Goal: Check status: Check status

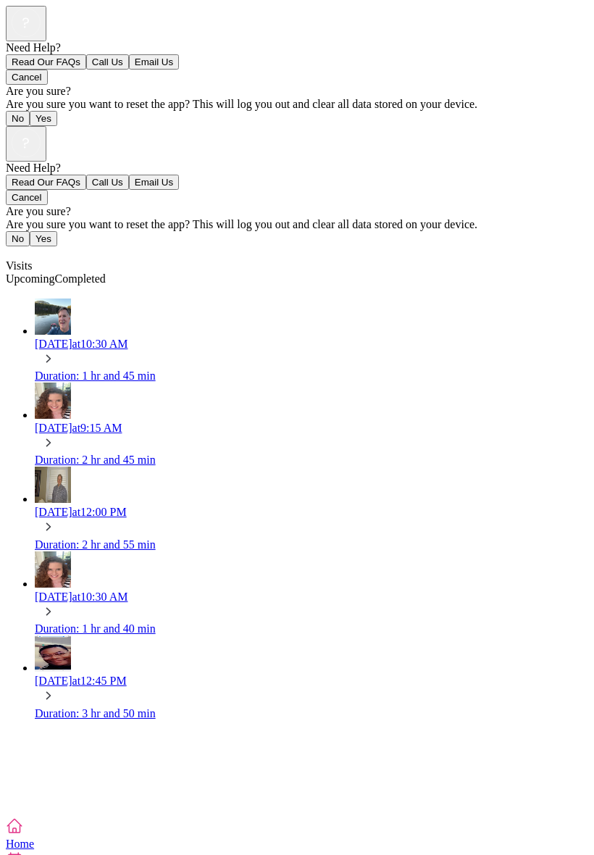
click at [57, 351] on icon at bounding box center [49, 359] width 16 height 16
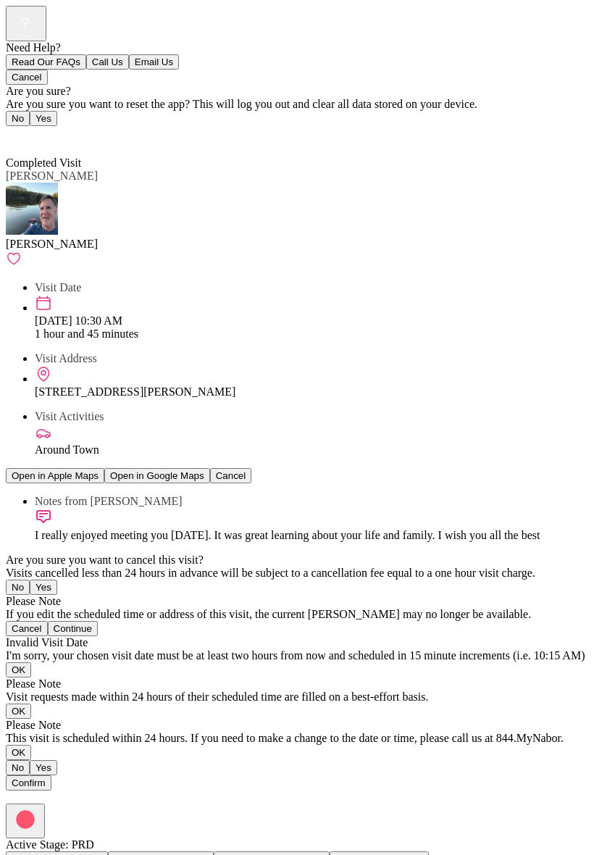
click at [30, 130] on span "Back" at bounding box center [26, 136] width 24 height 12
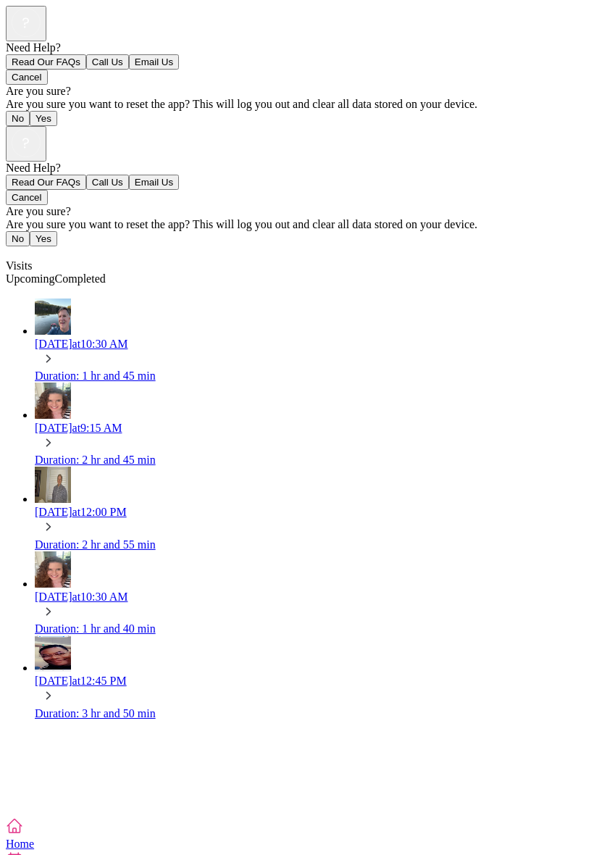
click at [6, 805] on div at bounding box center [297, 811] width 583 height 13
click at [484, 539] on div "Duration: 2 hr and 55 min" at bounding box center [312, 545] width 554 height 13
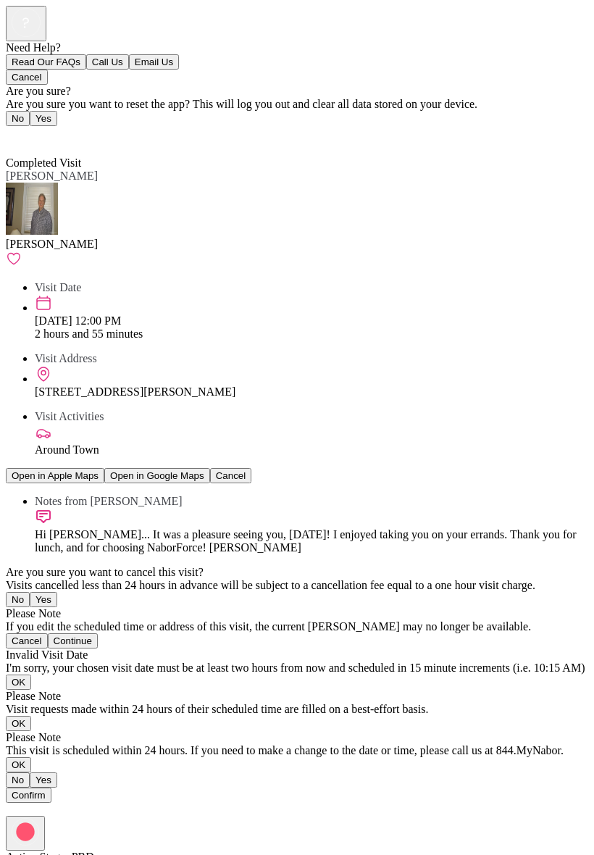
click at [24, 130] on span "Back" at bounding box center [26, 136] width 24 height 12
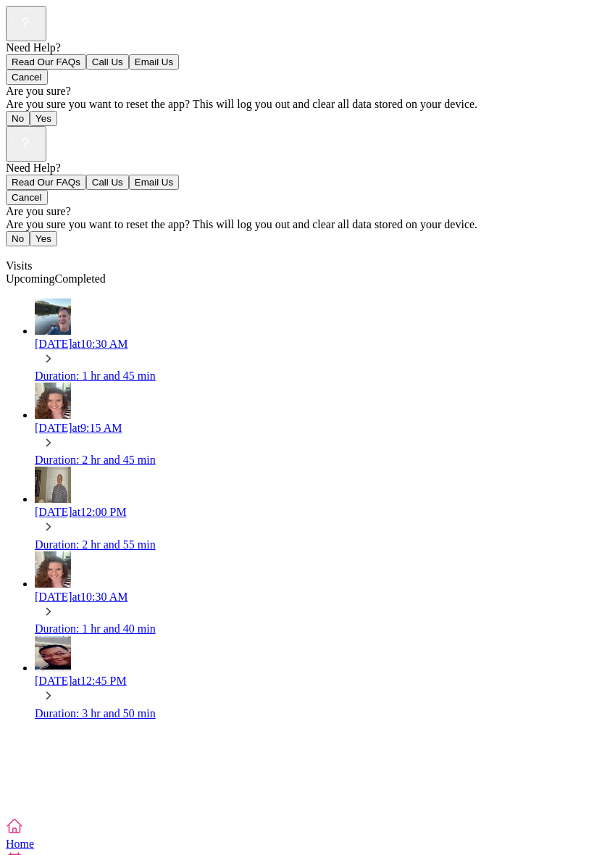
click at [41, 128] on icon at bounding box center [26, 142] width 29 height 29
click at [585, 162] on div at bounding box center [297, 162] width 583 height 0
click at [57, 351] on icon at bounding box center [49, 359] width 16 height 16
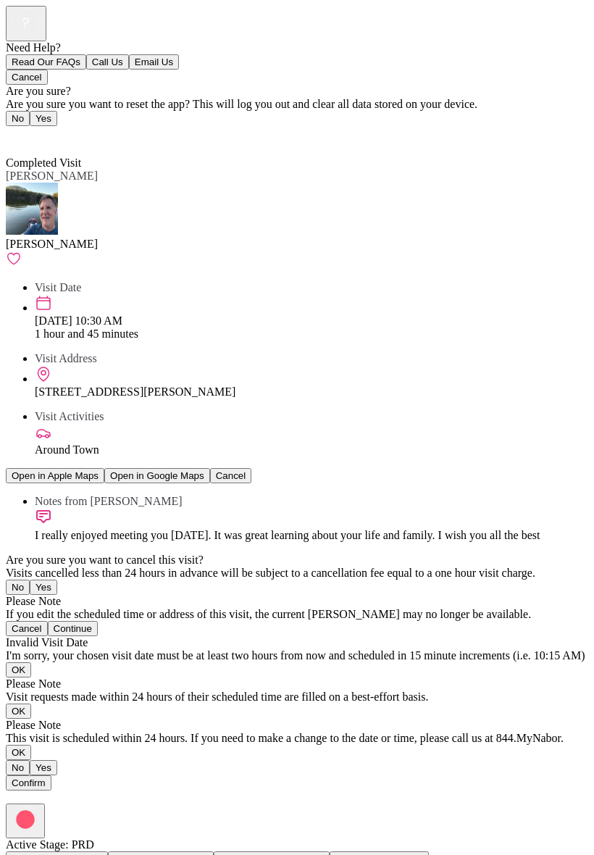
click at [9, 130] on link "Back" at bounding box center [22, 136] width 33 height 12
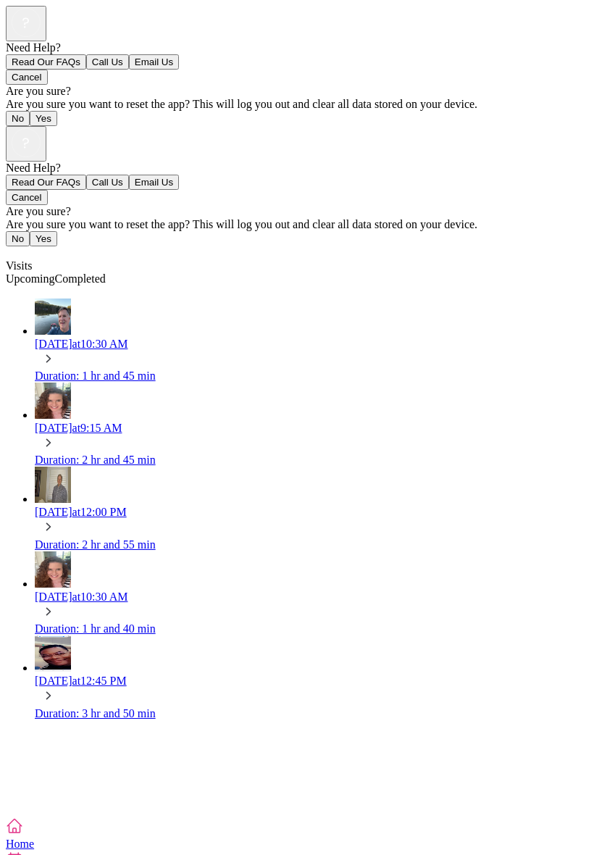
click at [57, 435] on icon at bounding box center [49, 443] width 16 height 16
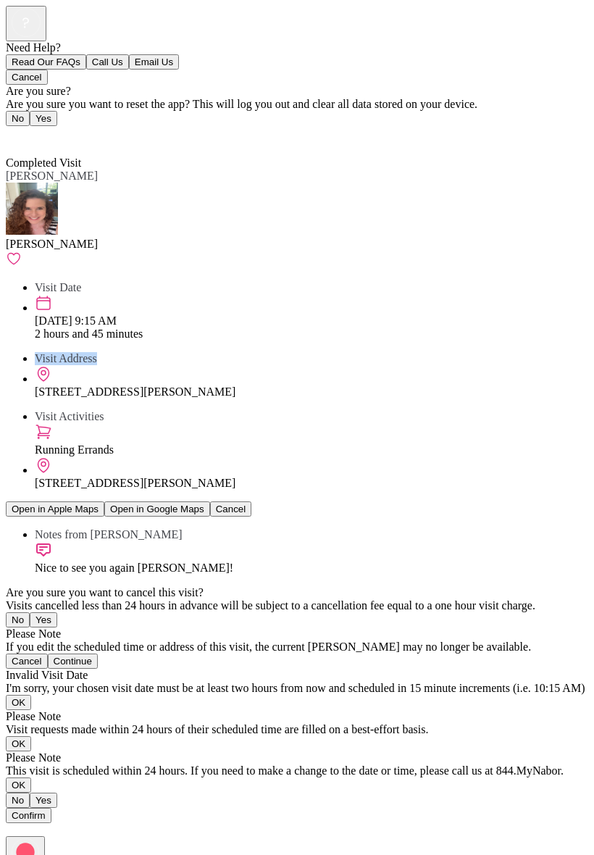
click at [23, 130] on span "Back" at bounding box center [26, 136] width 24 height 12
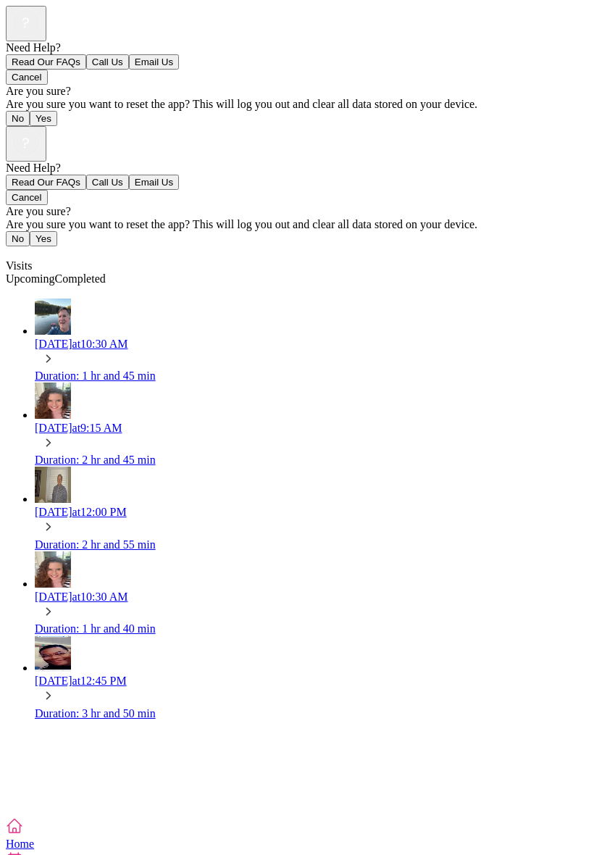
click at [23, 246] on div "Visits" at bounding box center [297, 252] width 583 height 13
click at [218, 539] on div "Duration: 2 hr and 55 min" at bounding box center [312, 545] width 554 height 13
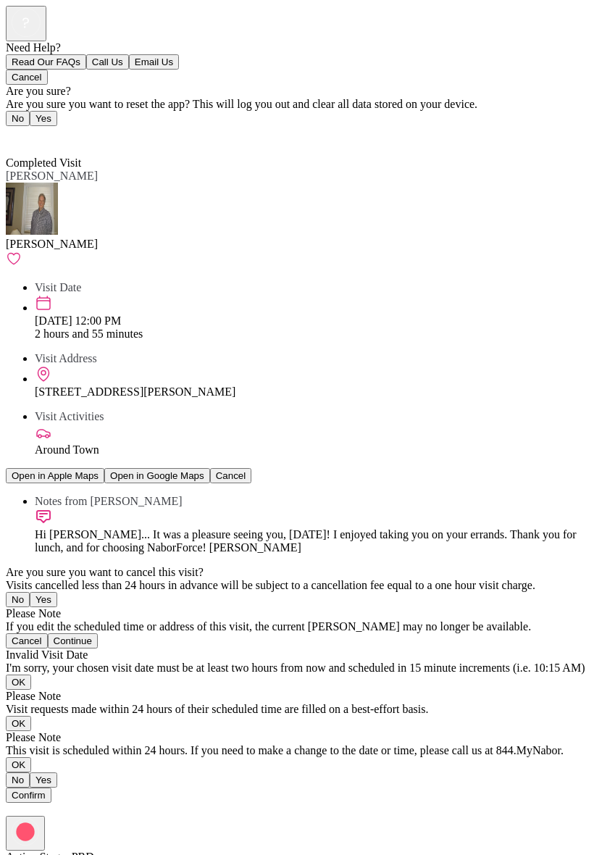
click at [38, 130] on span "Back" at bounding box center [26, 136] width 24 height 12
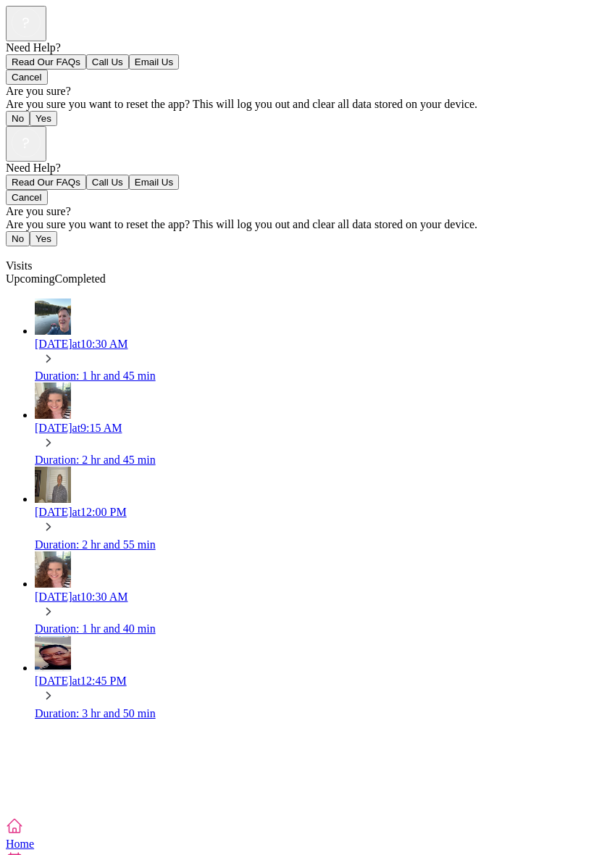
click at [25, 246] on div "Visits" at bounding box center [297, 252] width 583 height 13
click at [248, 506] on div "[DATE] 12:00 PM Duration: 2 hr and 55 min" at bounding box center [312, 528] width 554 height 45
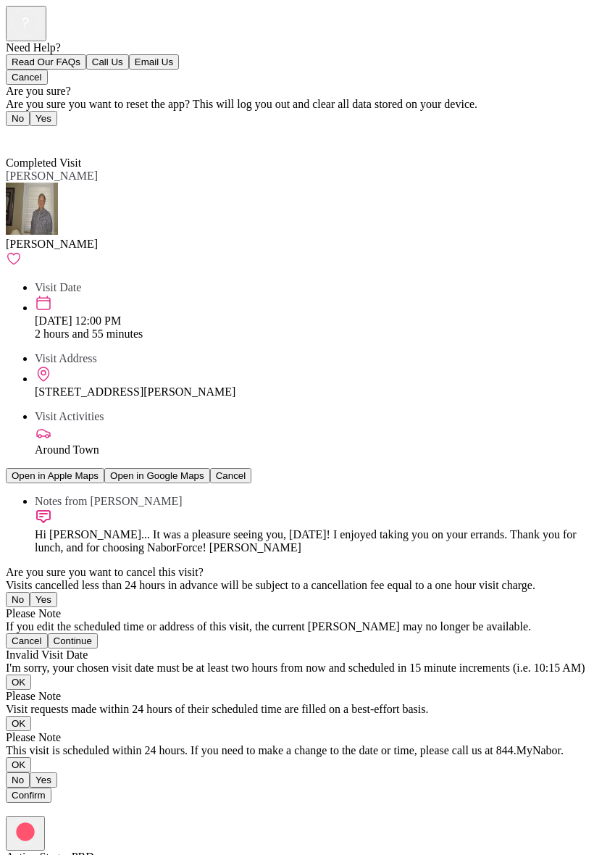
click at [33, 130] on span "Back" at bounding box center [26, 136] width 24 height 12
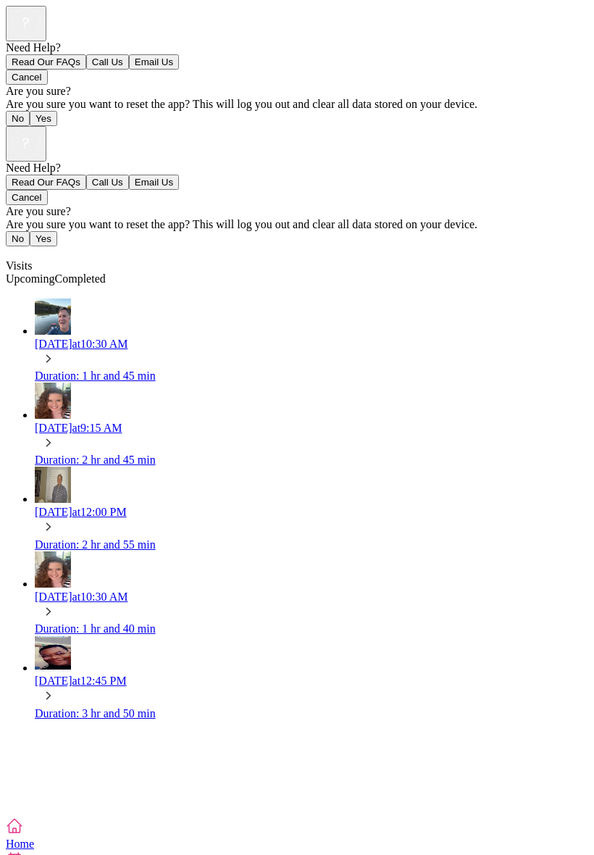
click at [106, 273] on span "Completed" at bounding box center [80, 279] width 51 height 12
click at [57, 688] on icon at bounding box center [49, 696] width 16 height 16
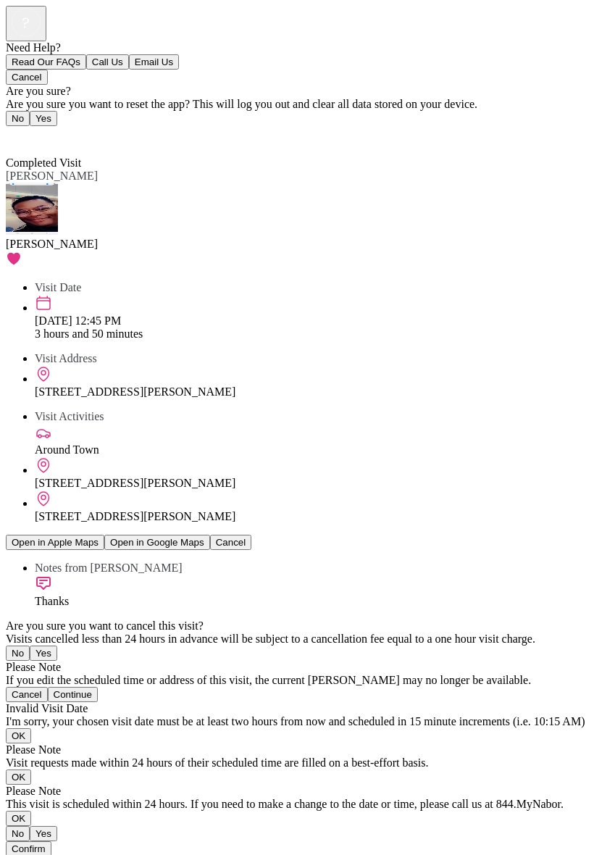
click at [587, 281] on div "Visit Date" at bounding box center [312, 287] width 554 height 13
click at [23, 130] on span "Back" at bounding box center [26, 136] width 24 height 12
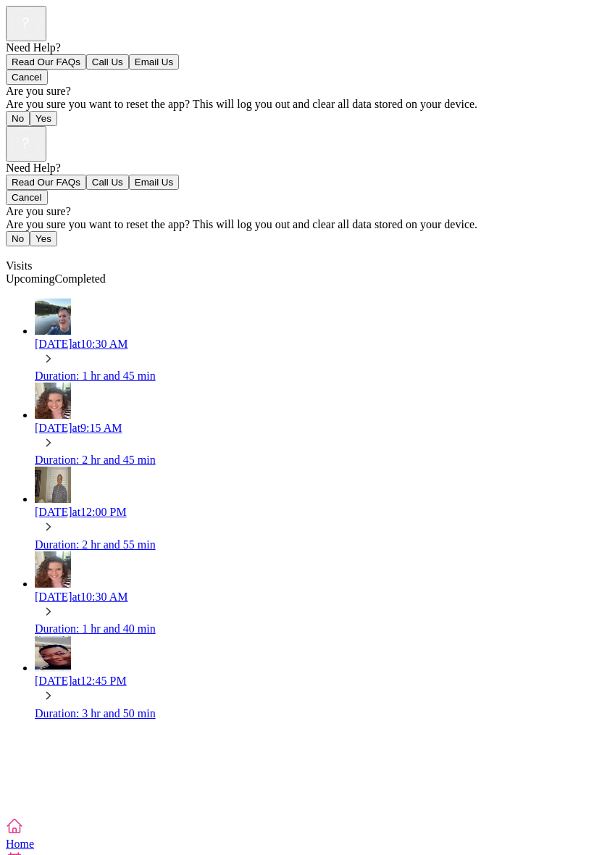
click at [29, 246] on div "Visits" at bounding box center [297, 252] width 583 height 13
